Goal: Task Accomplishment & Management: Use online tool/utility

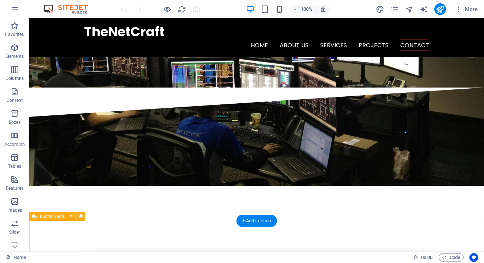
scroll to position [1598, 0]
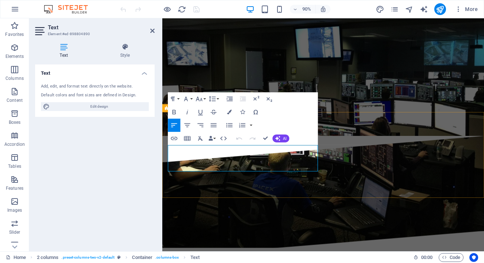
drag, startPoint x: 220, startPoint y: 185, endPoint x: 186, endPoint y: 183, distance: 34.8
copy p "[PHONE_NUMBER]"
click at [151, 29] on icon at bounding box center [152, 31] width 4 height 6
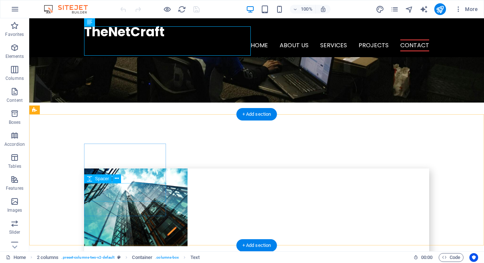
scroll to position [1704, 0]
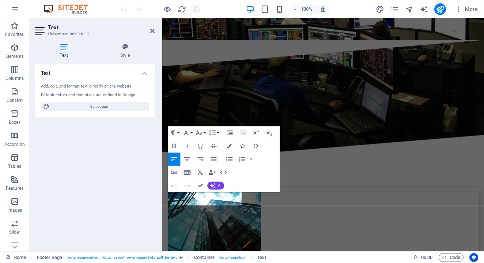
scroll to position [1687, 0]
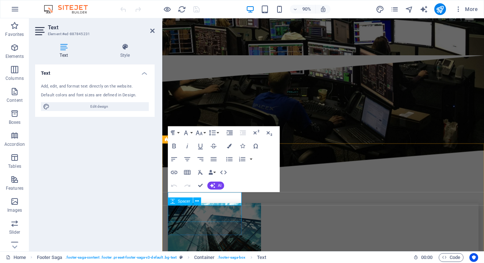
click at [205, 200] on div "Spacer" at bounding box center [187, 201] width 38 height 8
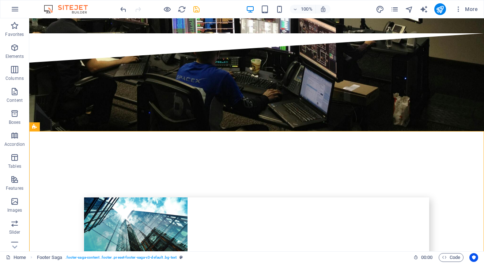
click at [199, 7] on icon "save" at bounding box center [196, 9] width 8 height 8
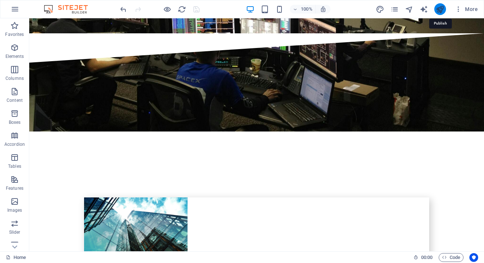
click at [440, 9] on icon "publish" at bounding box center [440, 9] width 8 height 8
